Goal: Task Accomplishment & Management: Manage account settings

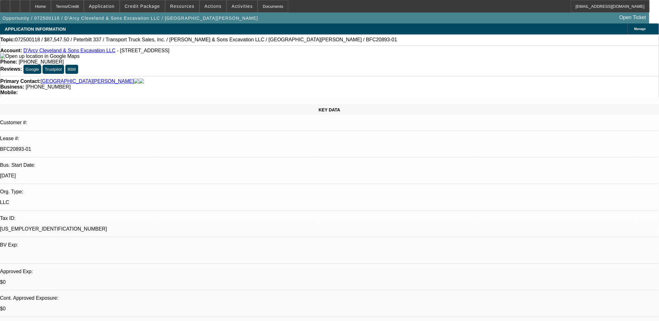
select select "0"
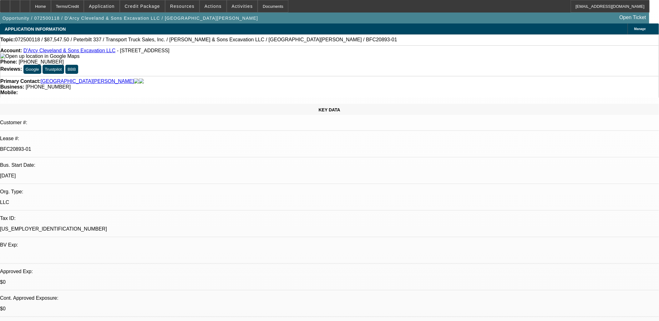
select select "0"
select select "2"
select select "0"
select select "0.1"
select select "0"
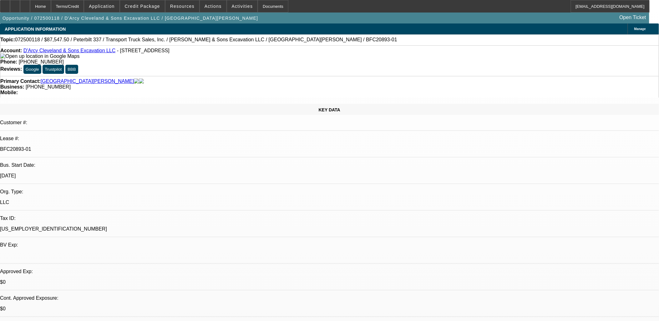
select select "0"
select select "1"
select select "2"
select select "6"
select select "1"
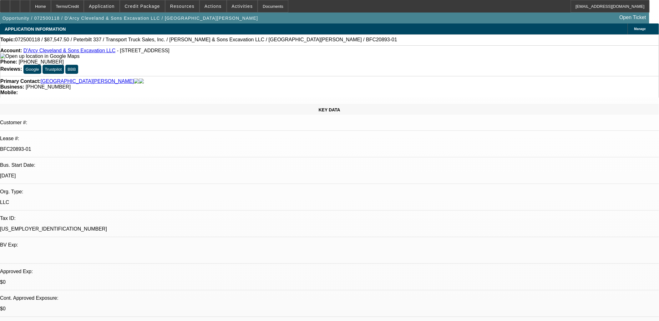
select select "2"
select select "6"
select select "1"
select select "2"
select select "6"
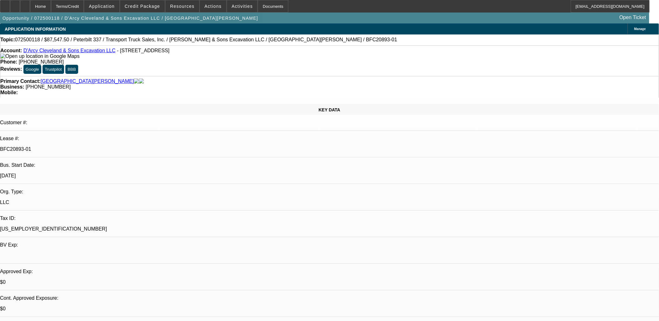
select select "1"
select select "2"
select select "6"
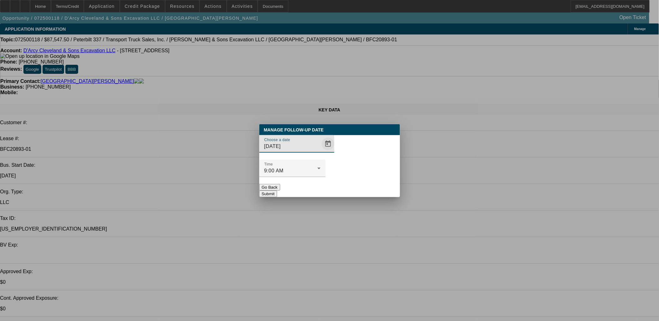
click at [321, 151] on span "Open calendar" at bounding box center [328, 143] width 15 height 15
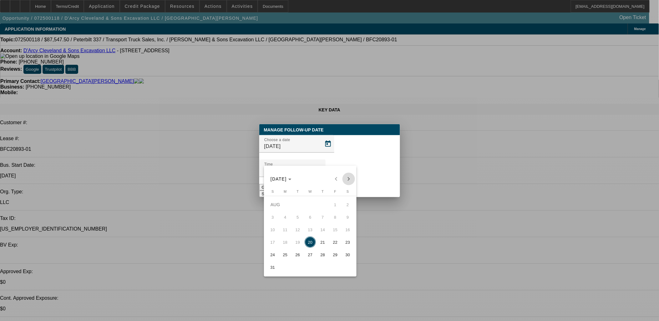
click at [350, 177] on span "Next month" at bounding box center [349, 179] width 13 height 13
click at [336, 243] on span "19" at bounding box center [335, 242] width 11 height 11
type input "9/19/2025"
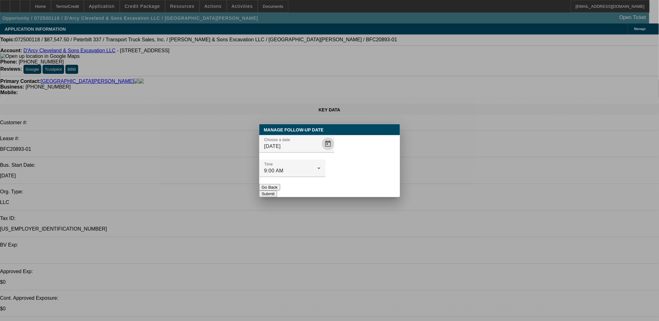
click at [277, 191] on button "Submit" at bounding box center [268, 194] width 18 height 7
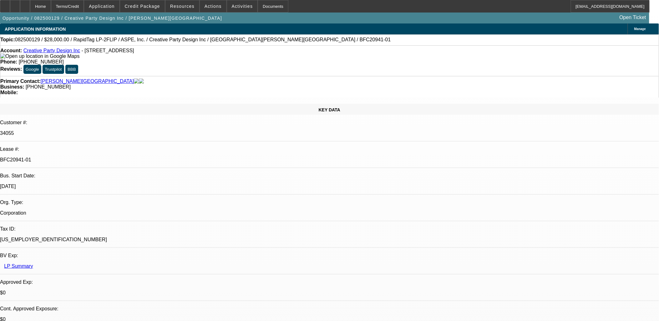
select select "0"
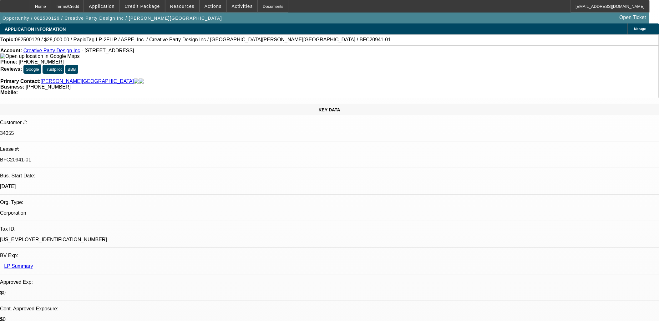
select select "0"
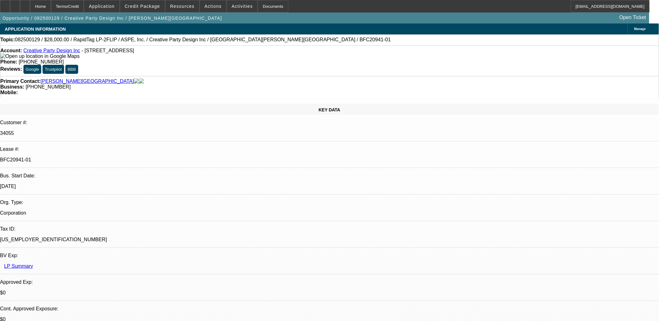
select select "0"
select select "1"
select select "6"
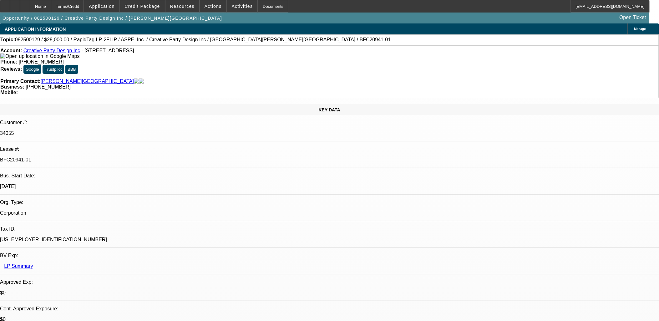
select select "1"
select select "6"
select select "1"
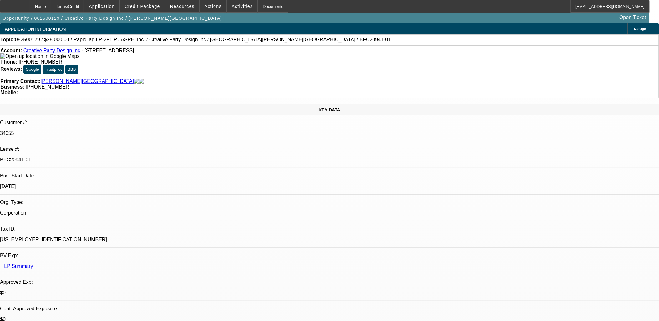
select select "6"
select select "1"
select select "6"
click at [210, 7] on span "Actions" at bounding box center [213, 6] width 17 height 5
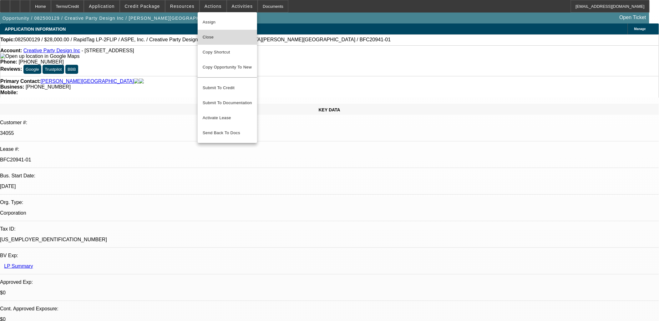
click at [215, 37] on span "Close" at bounding box center [227, 37] width 49 height 8
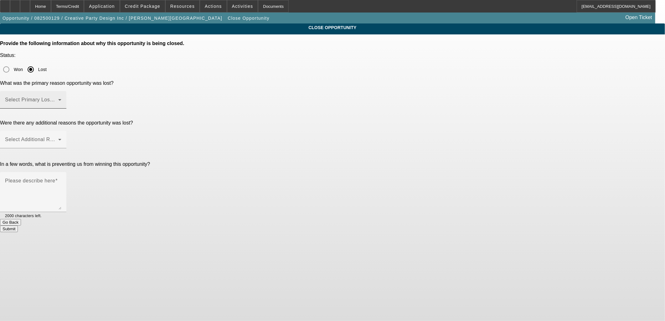
click at [61, 91] on div "Select Primary Lost Reason" at bounding box center [33, 100] width 56 height 18
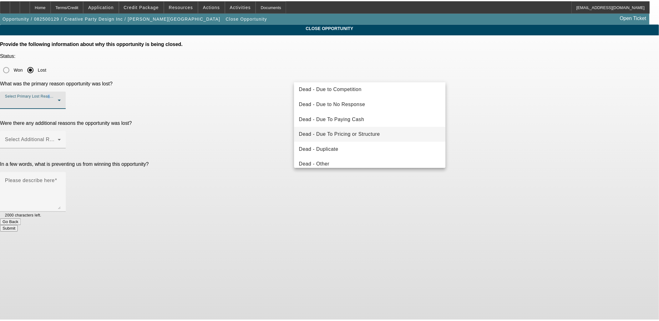
scroll to position [35, 0]
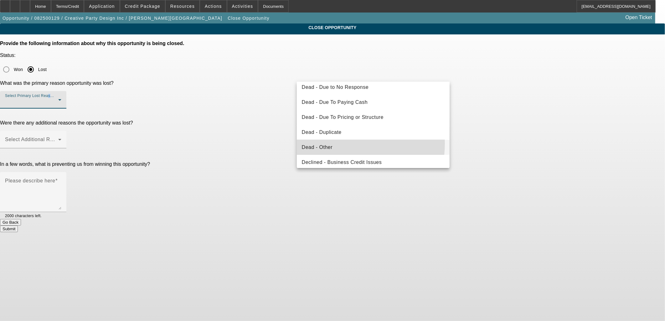
click at [336, 143] on mat-option "Dead - Other" at bounding box center [373, 147] width 153 height 15
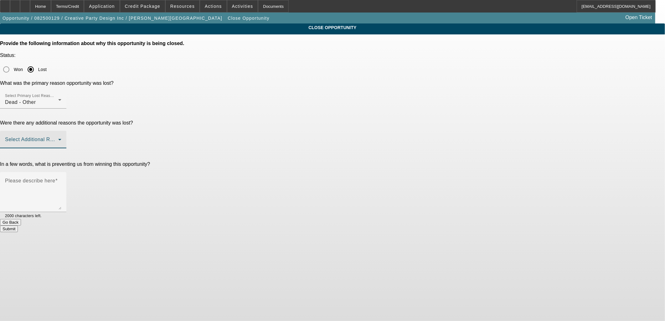
click at [58, 138] on span at bounding box center [31, 142] width 53 height 8
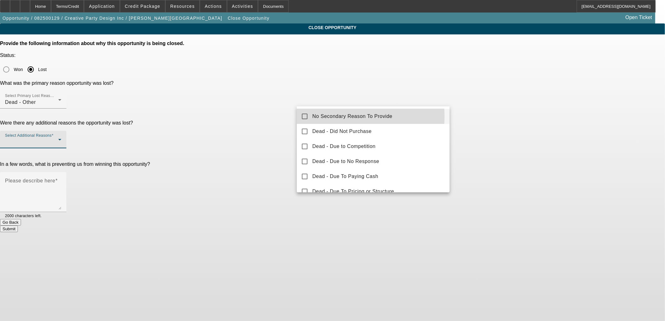
click at [326, 116] on span "No Secondary Reason To Provide" at bounding box center [352, 117] width 80 height 8
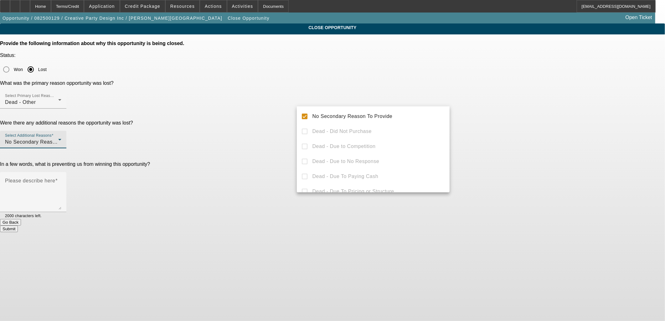
click at [276, 117] on div at bounding box center [332, 160] width 665 height 321
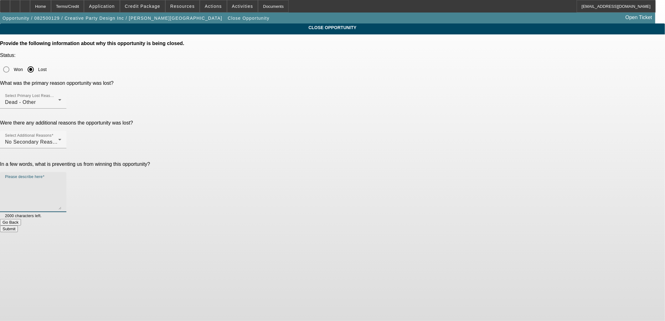
click at [61, 180] on textarea "Please describe here" at bounding box center [33, 195] width 56 height 30
type textarea "c"
drag, startPoint x: 394, startPoint y: 163, endPoint x: 412, endPoint y: 151, distance: 22.4
click at [412, 151] on form "Provide the following information about why this opportunity is being closed. S…" at bounding box center [332, 136] width 665 height 191
drag, startPoint x: 340, startPoint y: 144, endPoint x: 315, endPoint y: 143, distance: 25.7
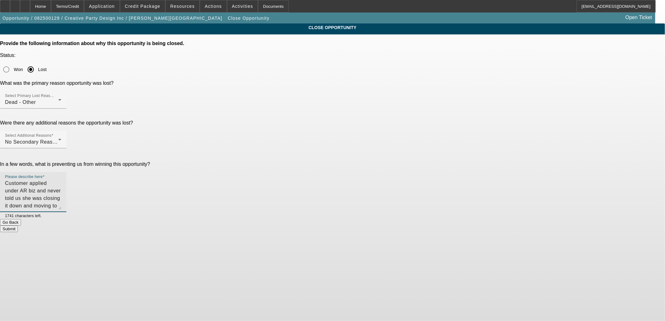
click at [61, 180] on textarea "Customer applied under AR biz and never told us she was closing it down and mov…" at bounding box center [33, 195] width 56 height 30
type textarea "Customer applied under AR biz and never told us she was closing it down and mov…"
click at [367, 226] on div "Submit" at bounding box center [332, 229] width 665 height 7
click at [18, 226] on button "Submit" at bounding box center [9, 229] width 18 height 7
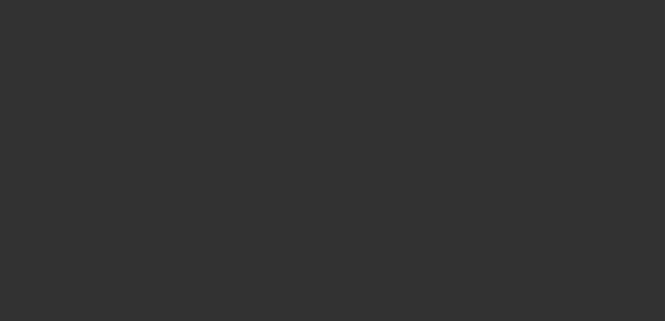
select select "0"
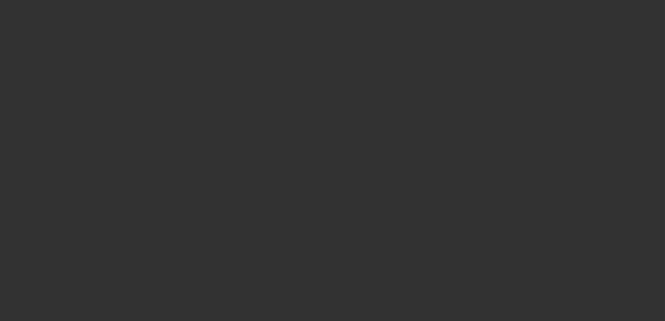
select select "0"
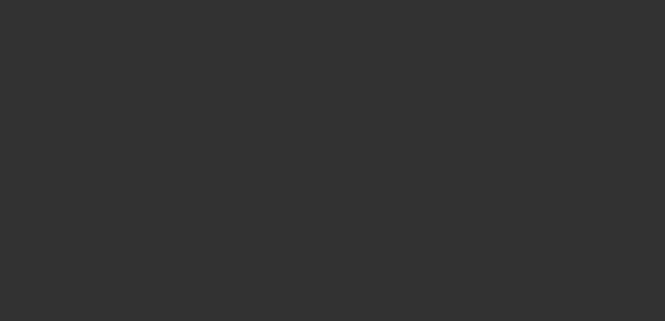
select select "0"
select select "1"
select select "6"
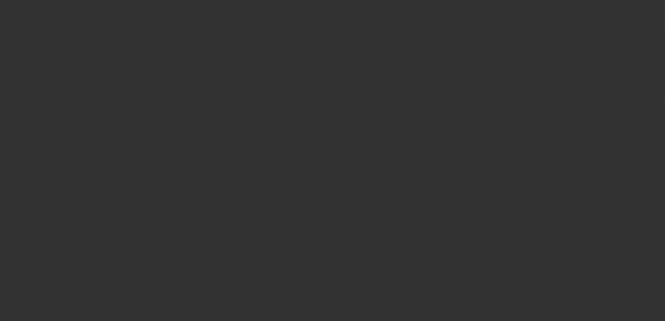
select select "1"
select select "6"
select select "1"
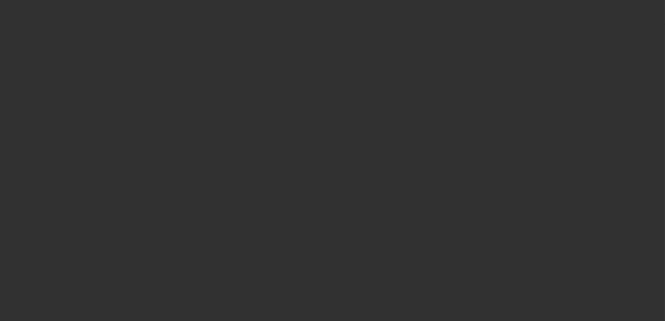
select select "6"
select select "1"
select select "6"
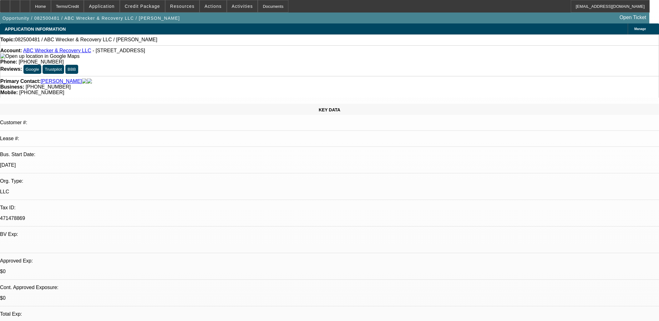
select select "0"
select select "2"
select select "0.1"
select select "4"
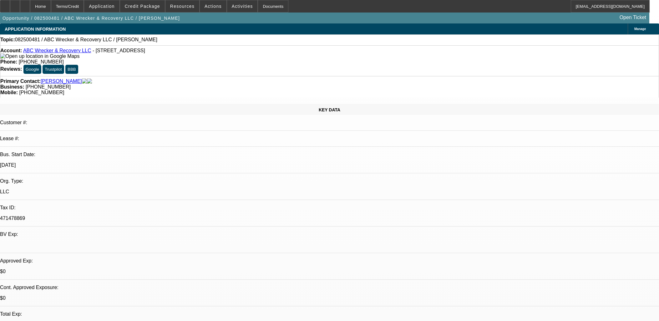
scroll to position [104, 0]
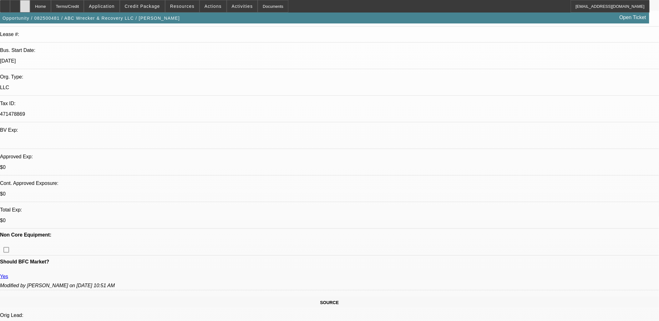
click at [25, 4] on icon at bounding box center [25, 4] width 0 height 0
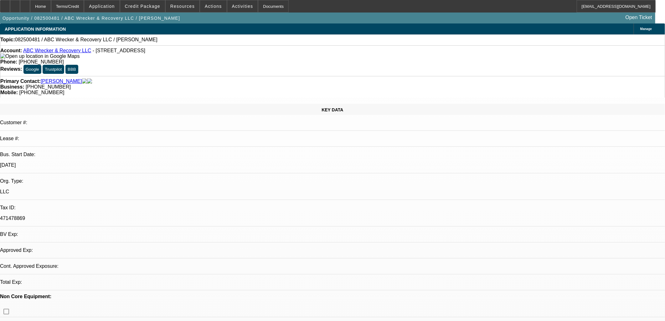
select select "0"
select select "2"
select select "0.1"
select select "4"
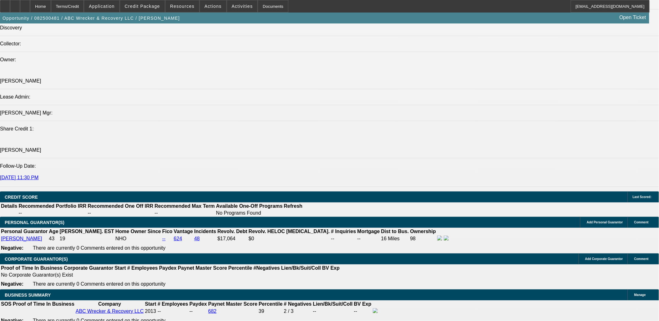
scroll to position [904, 0]
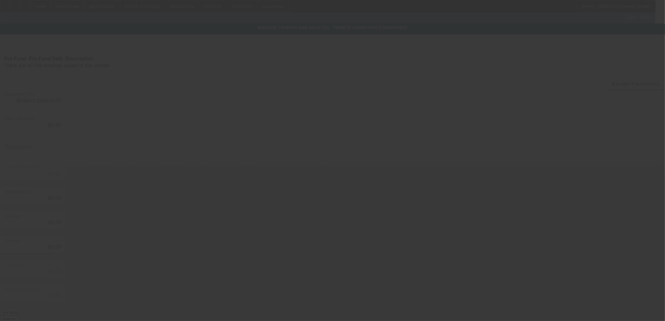
type input "$395,000.00"
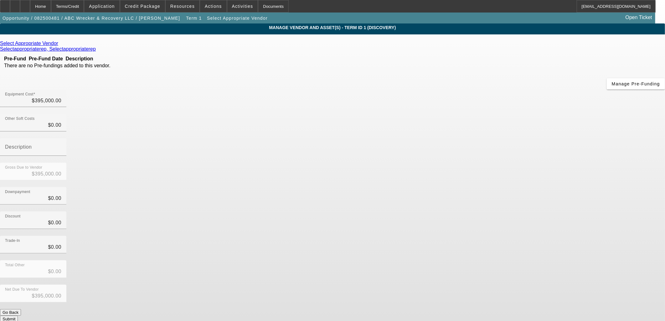
click at [60, 44] on icon at bounding box center [60, 43] width 0 height 5
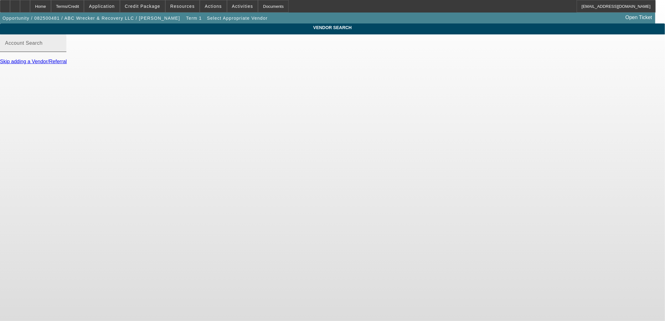
click at [61, 47] on div "Account Search" at bounding box center [33, 43] width 56 height 18
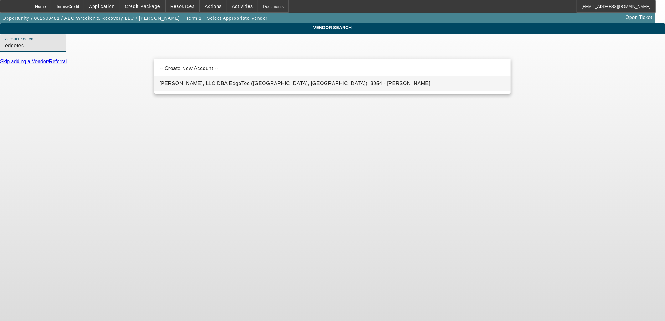
click at [209, 81] on span "[PERSON_NAME], LLC DBA EdgeTec ([GEOGRAPHIC_DATA], [GEOGRAPHIC_DATA])_3954 - [P…" at bounding box center [294, 83] width 271 height 5
type input "[PERSON_NAME], LLC DBA EdgeTec ([GEOGRAPHIC_DATA], [GEOGRAPHIC_DATA])_3954 - [P…"
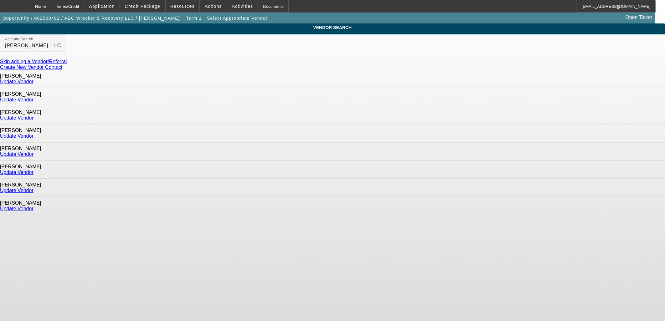
click at [33, 188] on link "Update Vendor" at bounding box center [16, 190] width 33 height 5
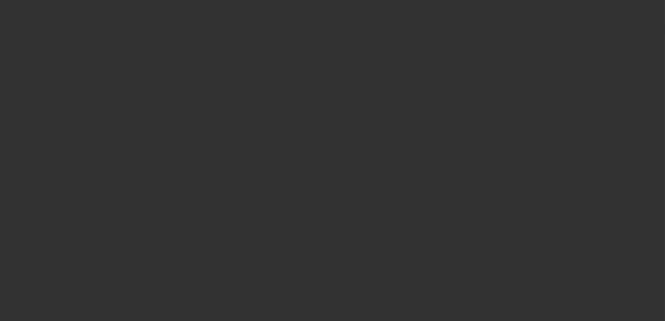
type input "$395,000.00"
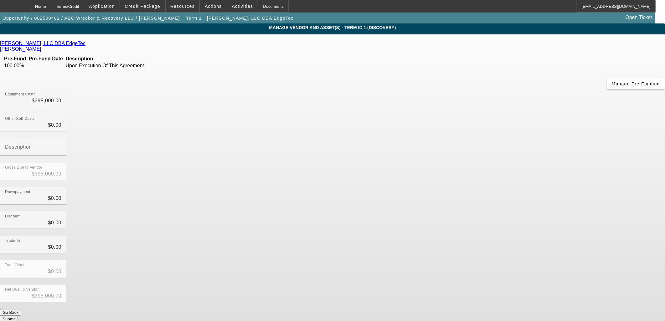
click at [18, 316] on button "Submit" at bounding box center [9, 319] width 18 height 7
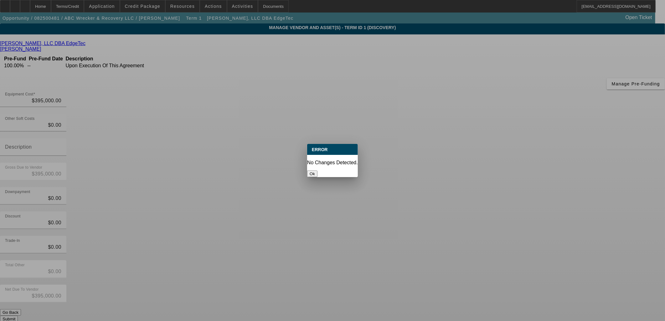
click at [317, 171] on button "Ok" at bounding box center [312, 174] width 10 height 7
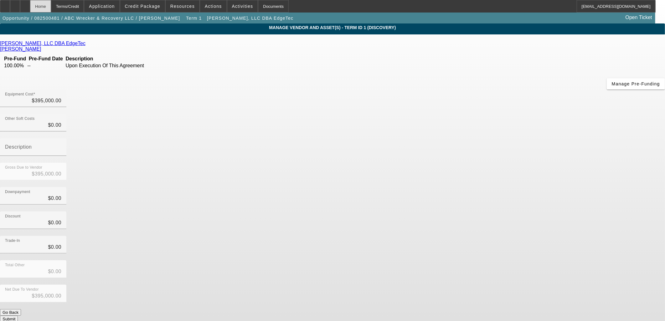
click at [51, 4] on div "Home" at bounding box center [40, 6] width 21 height 13
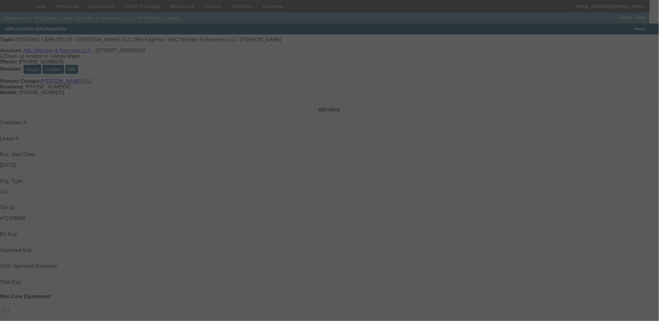
select select "0"
select select "2"
select select "0.1"
select select "4"
